Goal: Information Seeking & Learning: Check status

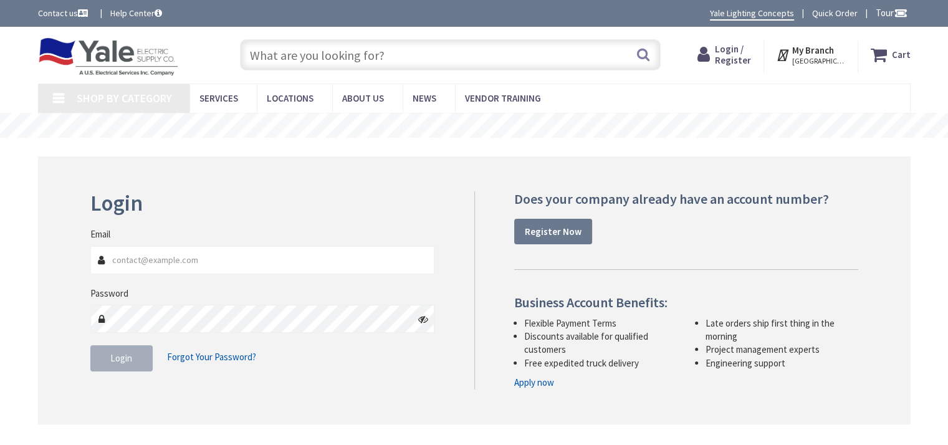
type input "Kidstreet Playground, [STREET_ADDRESS][PERSON_NAME]"
type input "[PERSON_NAME][EMAIL_ADDRESS][PERSON_NAME][DOMAIN_NAME]"
click at [136, 361] on button "Login" at bounding box center [121, 358] width 62 height 26
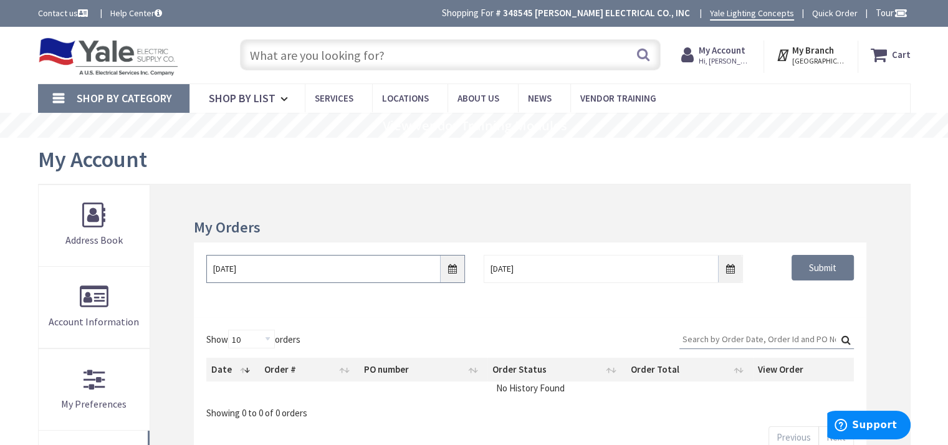
click at [451, 267] on input "8/31/2025" at bounding box center [335, 269] width 259 height 28
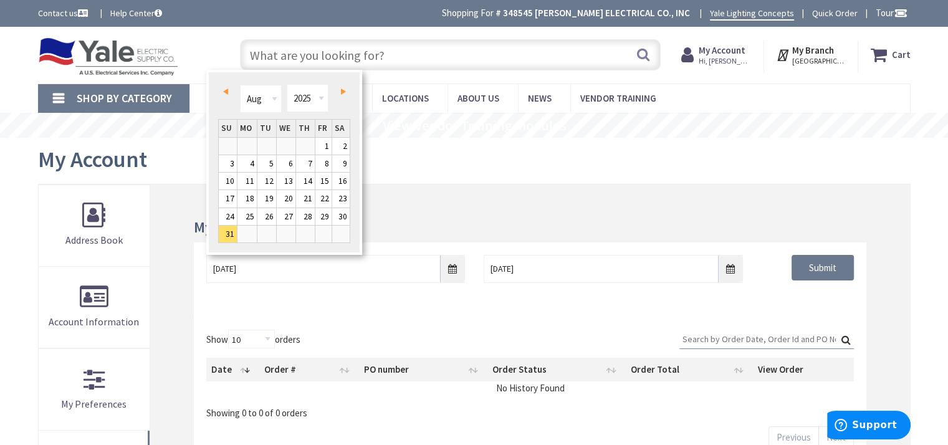
click at [229, 97] on link "Prev" at bounding box center [227, 91] width 17 height 17
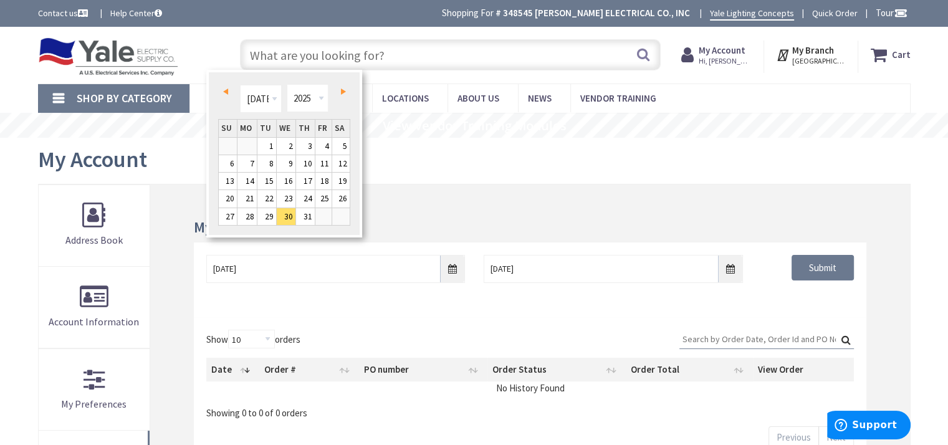
click at [226, 92] on span "Prev" at bounding box center [225, 91] width 5 height 6
click at [274, 151] on link "1" at bounding box center [266, 146] width 19 height 17
type input "04/01/2025"
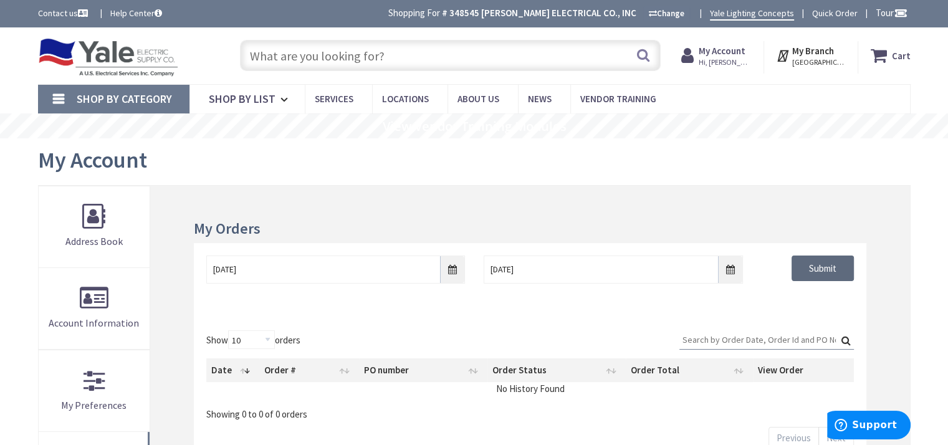
click at [824, 272] on input "Submit" at bounding box center [822, 268] width 62 height 26
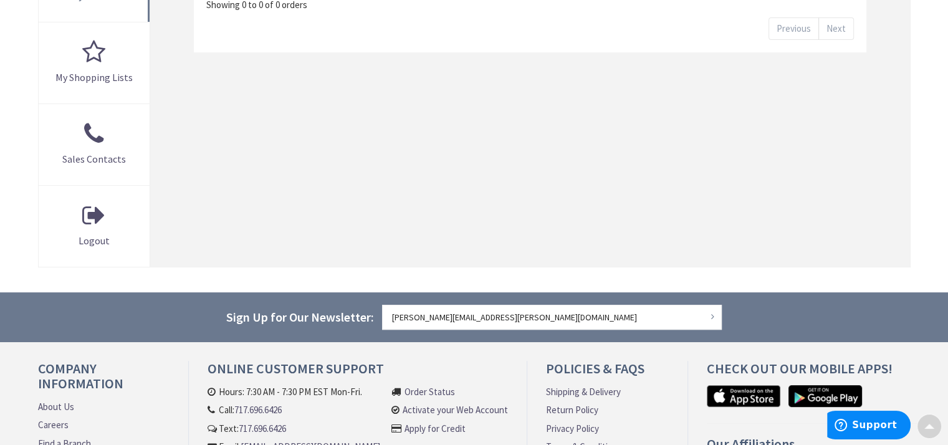
scroll to position [561, 0]
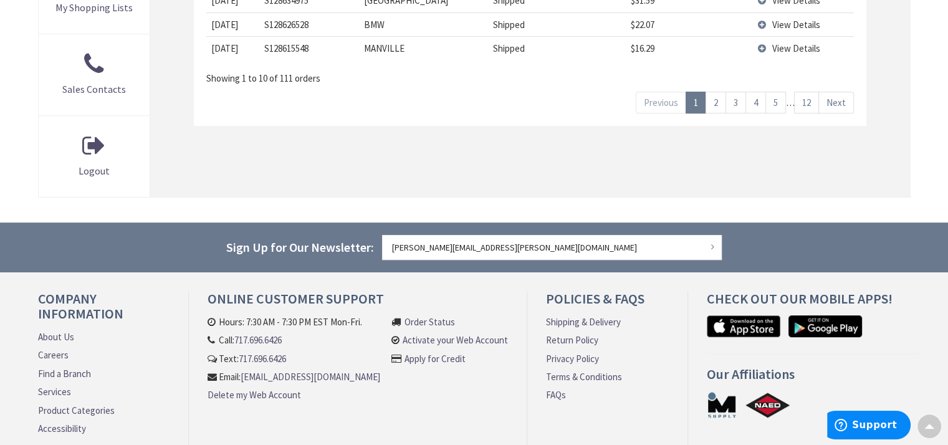
click at [805, 103] on link "12" at bounding box center [806, 103] width 25 height 22
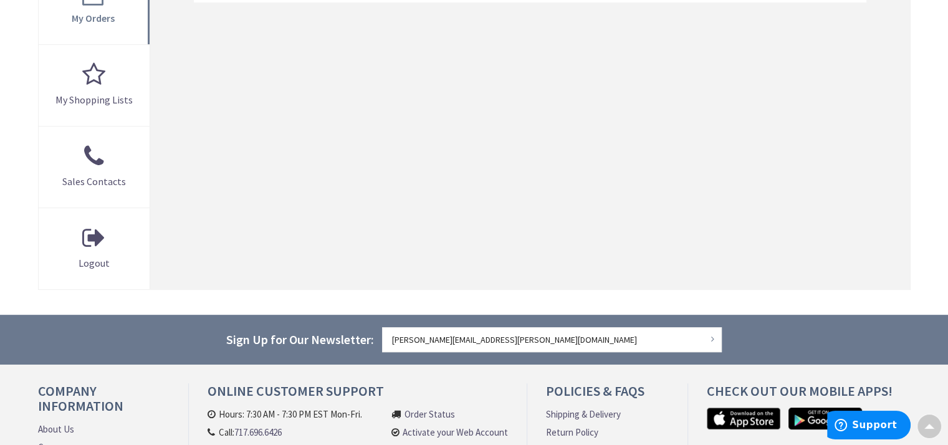
scroll to position [312, 0]
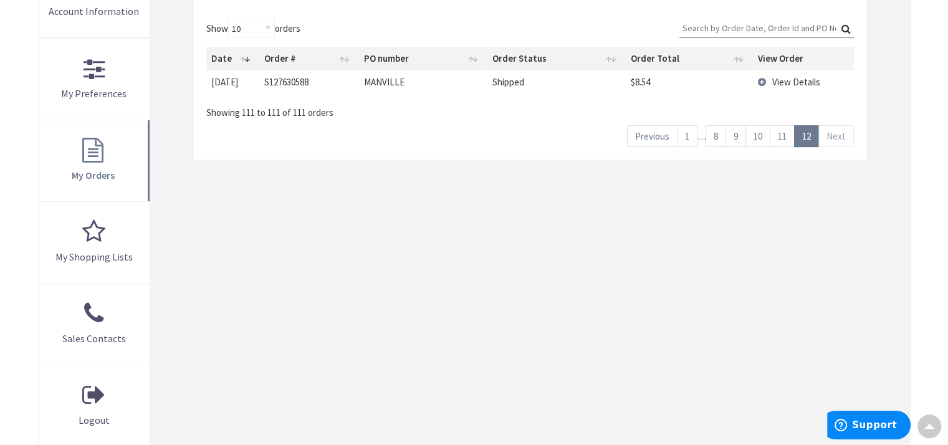
click at [780, 133] on link "11" at bounding box center [782, 136] width 25 height 22
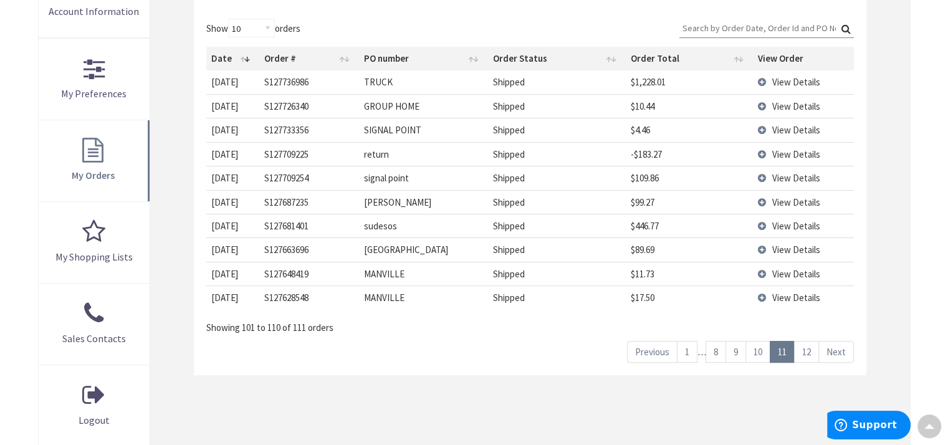
click at [758, 351] on link "10" at bounding box center [757, 352] width 25 height 22
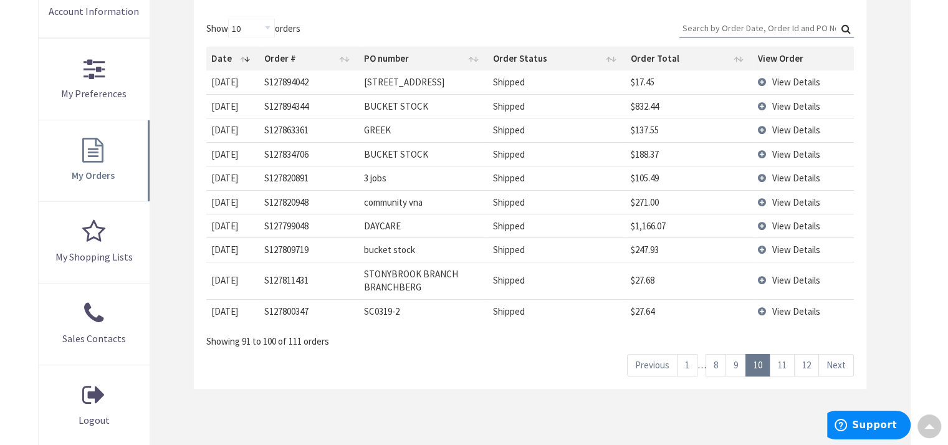
click at [790, 199] on span "View Details" at bounding box center [796, 202] width 48 height 12
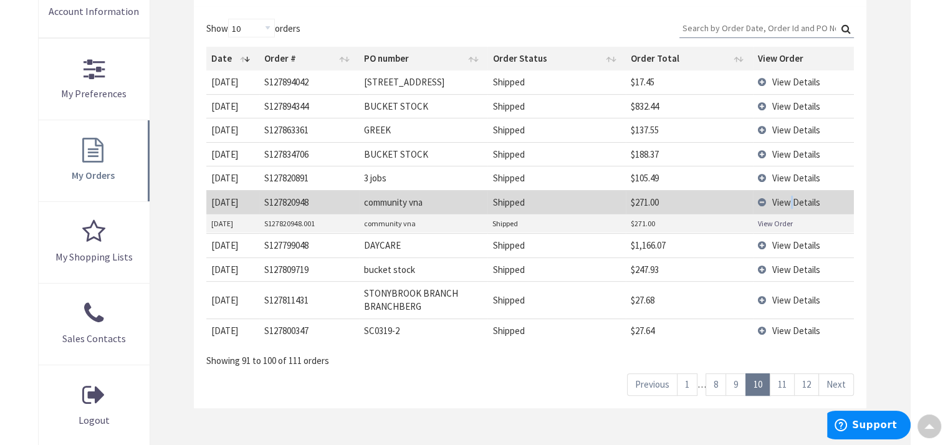
click at [790, 199] on span "View Details" at bounding box center [796, 202] width 48 height 12
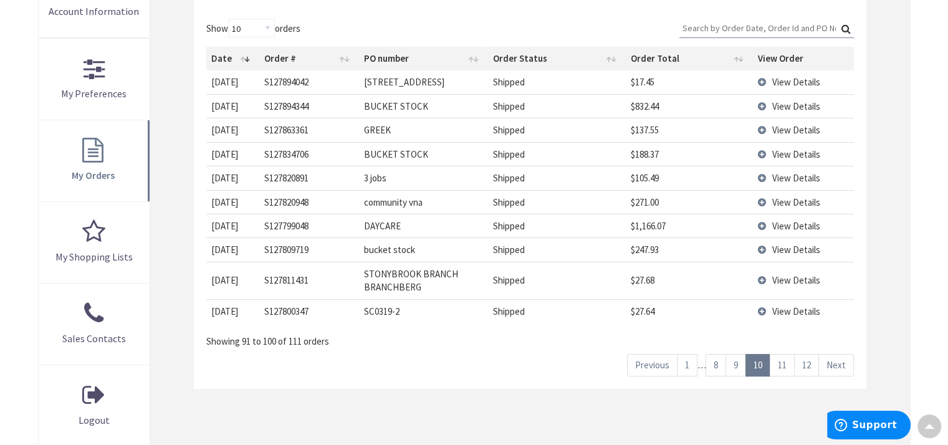
click at [785, 203] on span "View Details" at bounding box center [796, 202] width 48 height 12
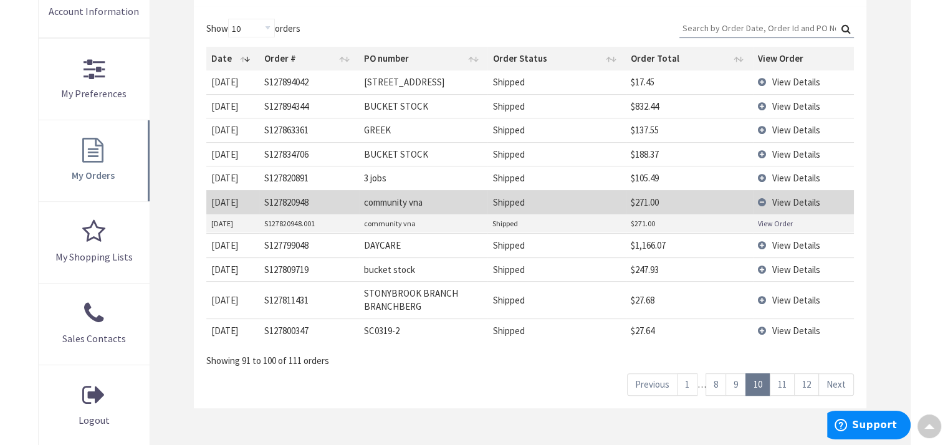
click at [777, 221] on link "View Order" at bounding box center [775, 223] width 35 height 11
click at [758, 200] on td "View Details" at bounding box center [803, 202] width 101 height 24
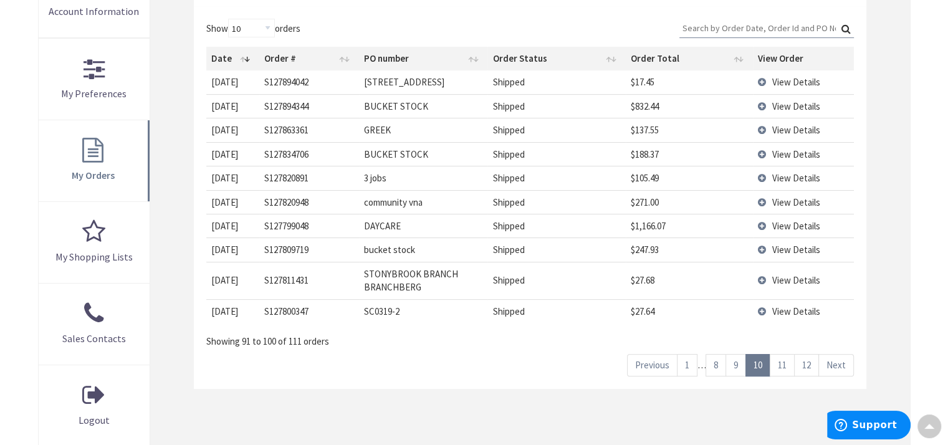
click at [388, 201] on td "community vna" at bounding box center [423, 202] width 129 height 24
click at [388, 57] on th "PO number" at bounding box center [423, 59] width 129 height 24
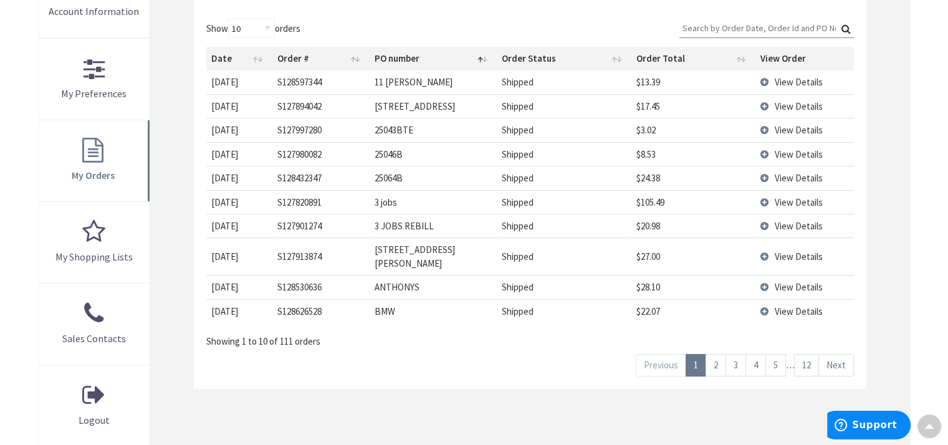
click at [736, 354] on link "3" at bounding box center [735, 365] width 21 height 22
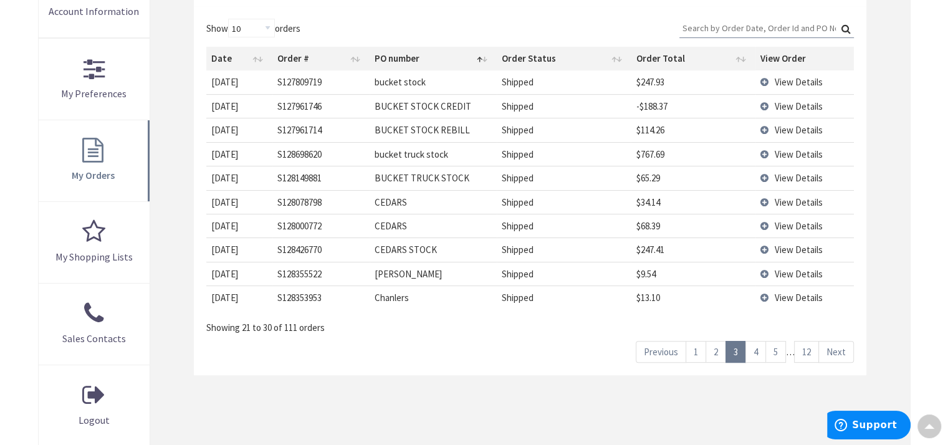
click at [754, 351] on link "4" at bounding box center [755, 352] width 21 height 22
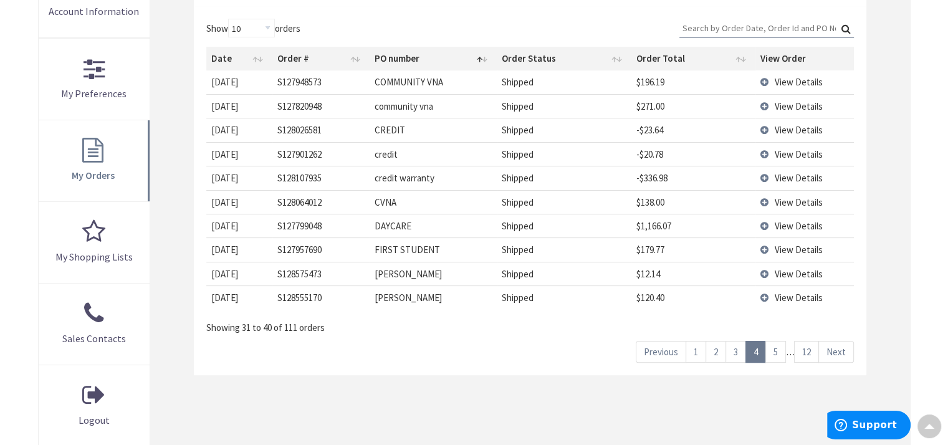
click at [791, 82] on span "View Details" at bounding box center [799, 82] width 48 height 12
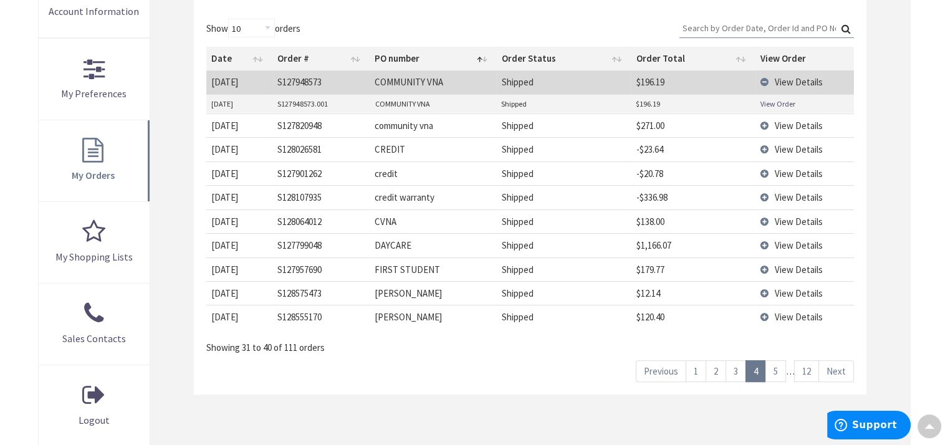
click at [778, 102] on link "View Order" at bounding box center [777, 103] width 35 height 11
click at [781, 125] on span "View Details" at bounding box center [799, 126] width 48 height 12
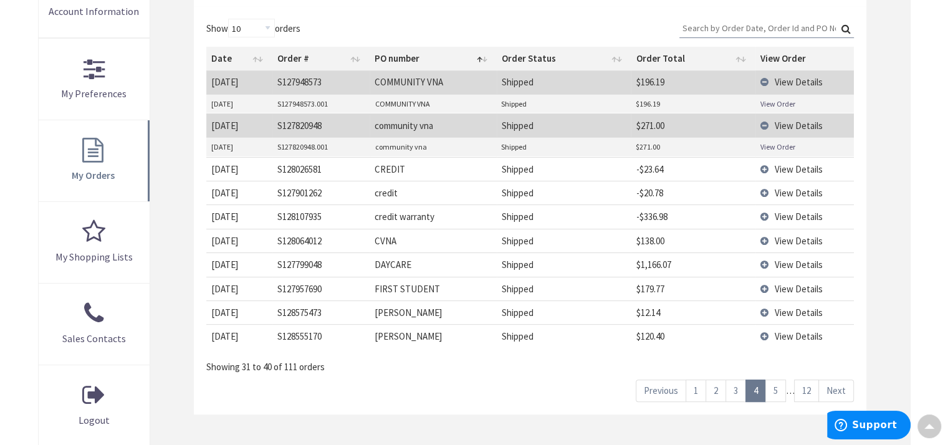
click at [765, 145] on link "View Order" at bounding box center [777, 146] width 35 height 11
click at [790, 124] on span "View Details" at bounding box center [799, 126] width 48 height 12
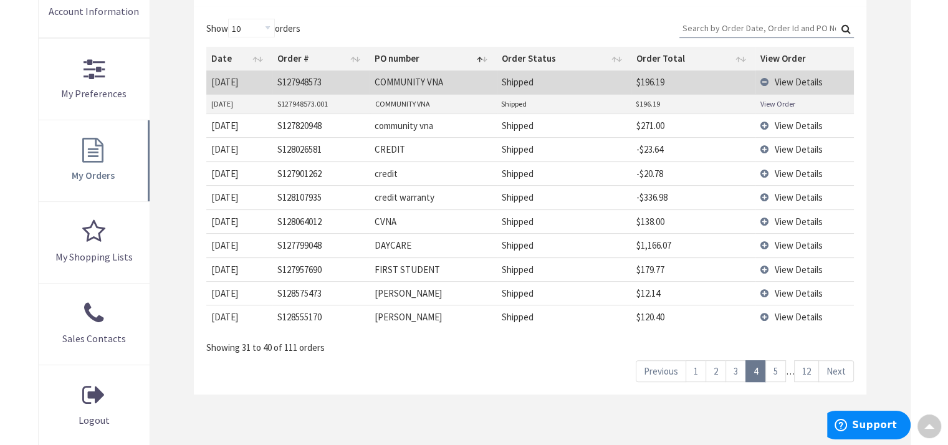
click at [790, 124] on span "View Details" at bounding box center [799, 126] width 48 height 12
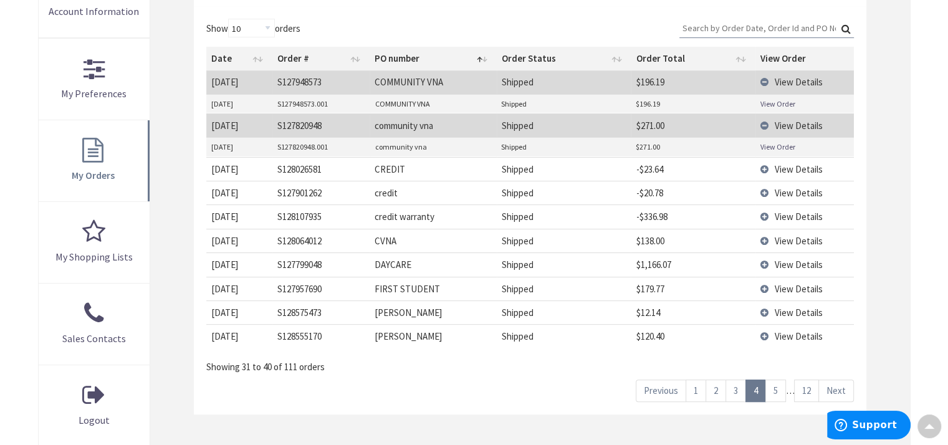
click at [784, 146] on link "View Order" at bounding box center [777, 146] width 35 height 11
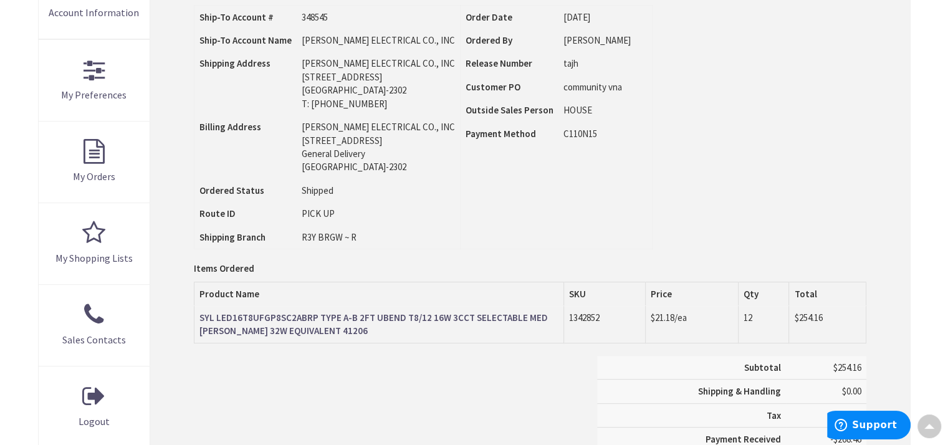
scroll to position [312, 0]
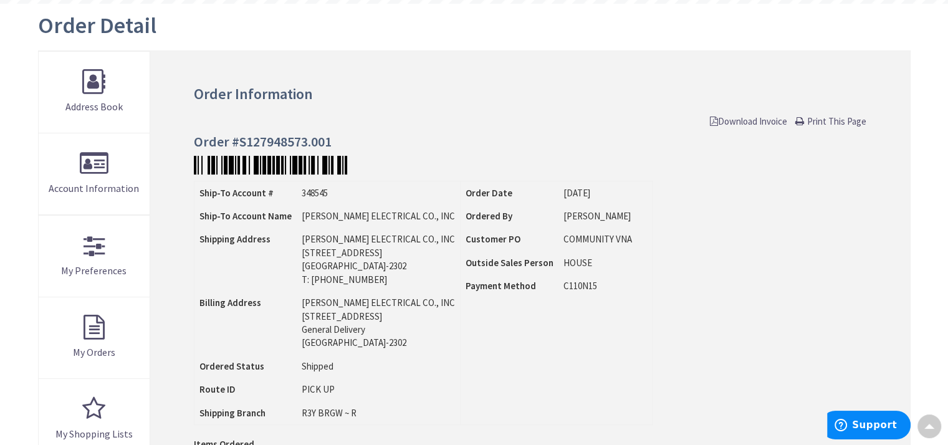
scroll to position [125, 0]
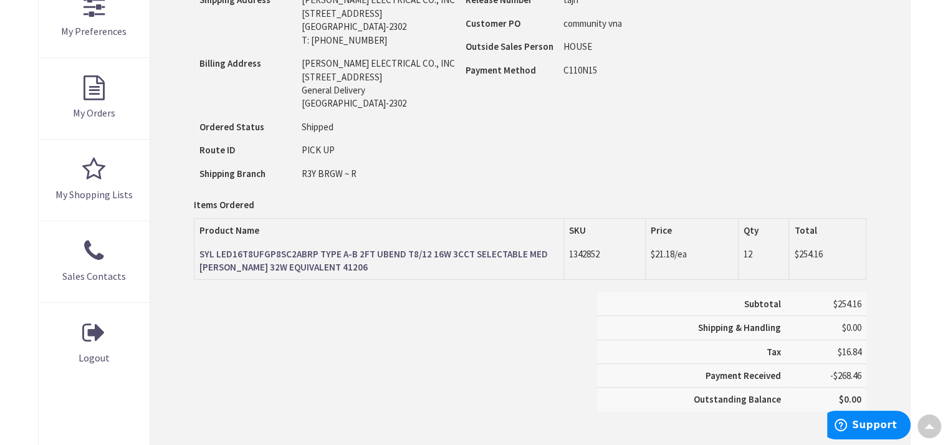
scroll to position [436, 0]
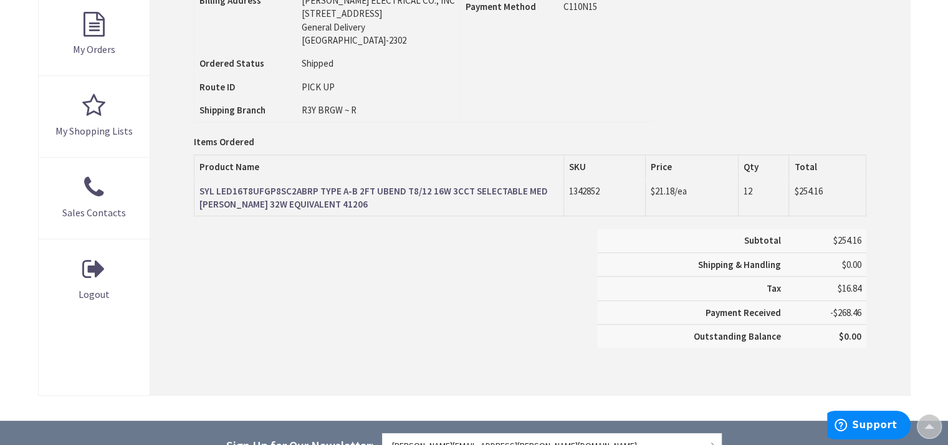
scroll to position [436, 0]
